Goal: Task Accomplishment & Management: Manage account settings

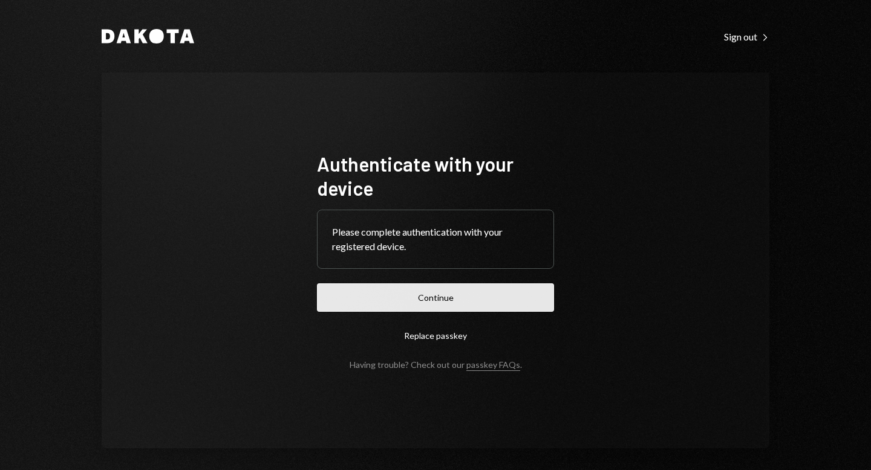
click at [453, 302] on button "Continue" at bounding box center [435, 298] width 237 height 28
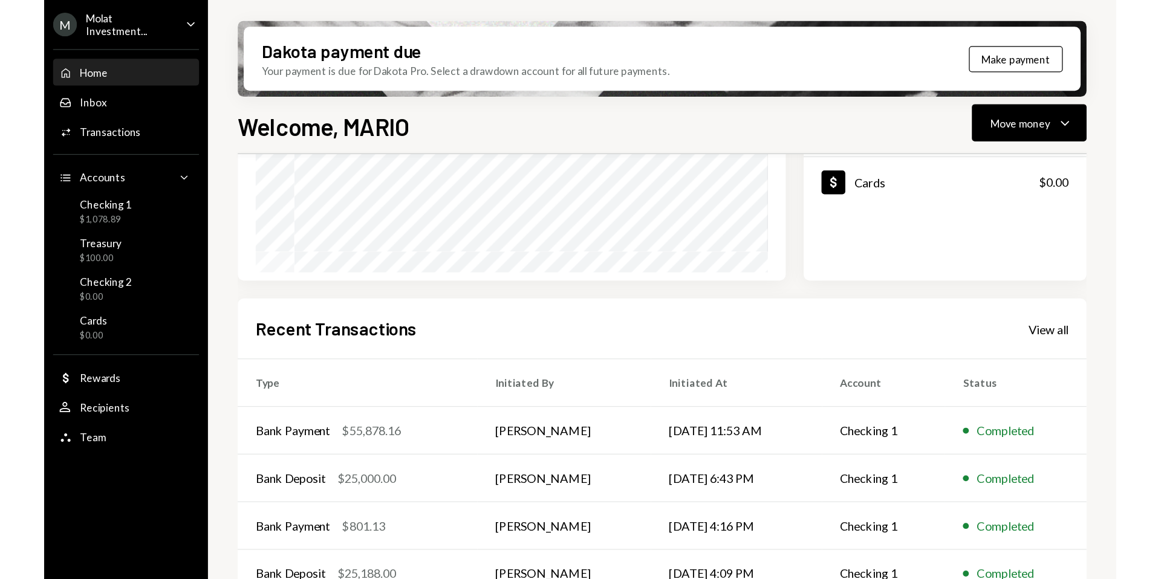
scroll to position [258, 0]
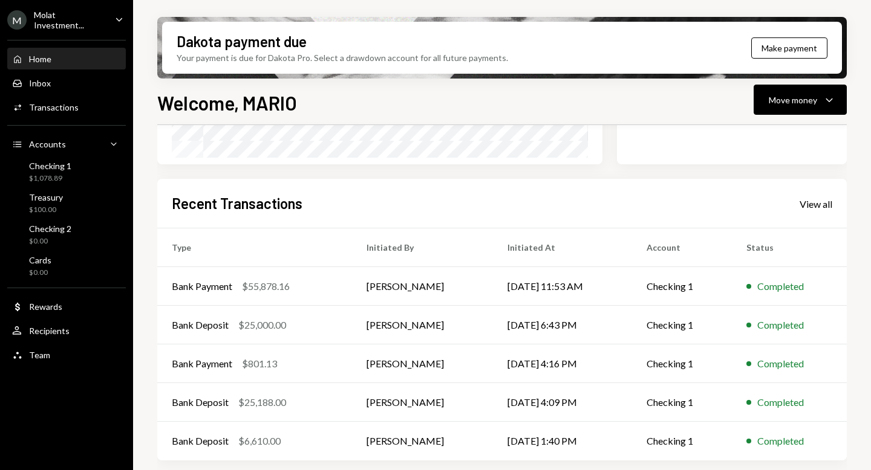
click at [56, 29] on ul "M Molat Investment... Caret Down Home Home Inbox Inbox Activities Transactions …" at bounding box center [66, 184] width 133 height 368
click at [57, 26] on div "M Molat Investment..." at bounding box center [56, 20] width 98 height 21
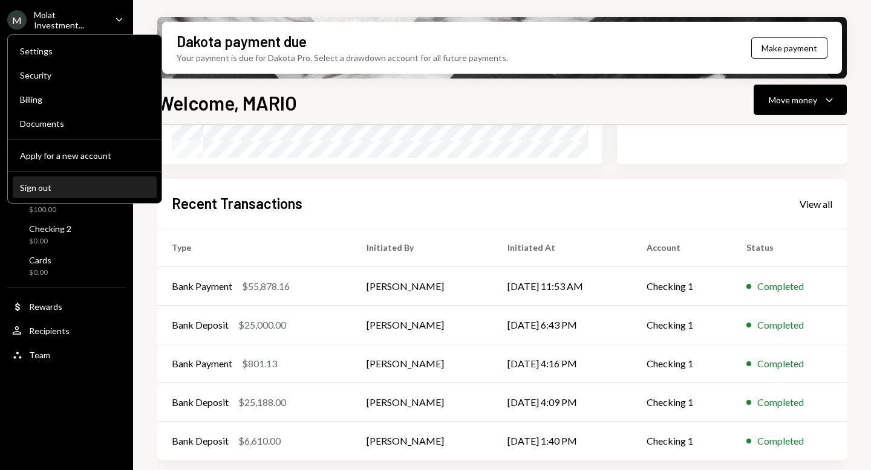
click at [57, 187] on div "Sign out" at bounding box center [84, 188] width 129 height 10
